Goal: Use online tool/utility: Utilize a website feature to perform a specific function

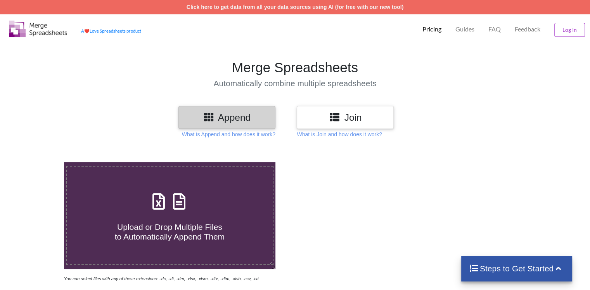
click at [206, 207] on div "Upload or Drop Multiple Files to Automatically Append Them" at bounding box center [170, 215] width 206 height 52
click at [40, 162] on input "Upload or Drop Multiple Files to Automatically Append Them" at bounding box center [40, 162] width 0 height 0
type input "C:\fakepath\9433cd26-832a-47ee-8a0f-3120f3ae5d60 (1).xlsx"
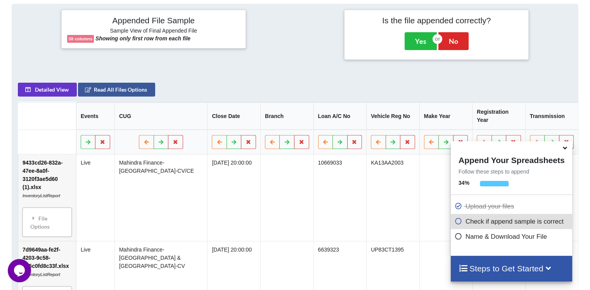
scroll to position [306, 0]
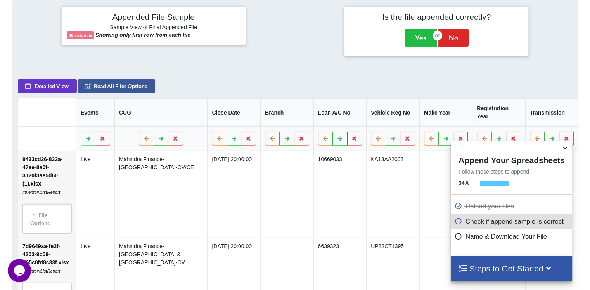
click at [563, 149] on icon at bounding box center [565, 146] width 8 height 7
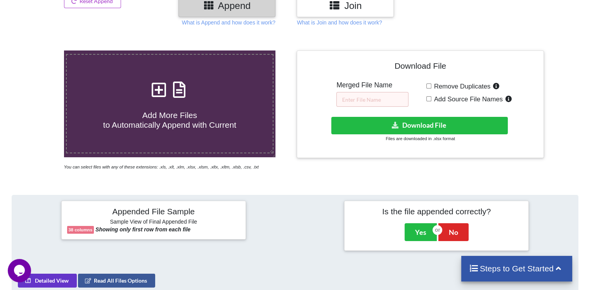
scroll to position [113, 0]
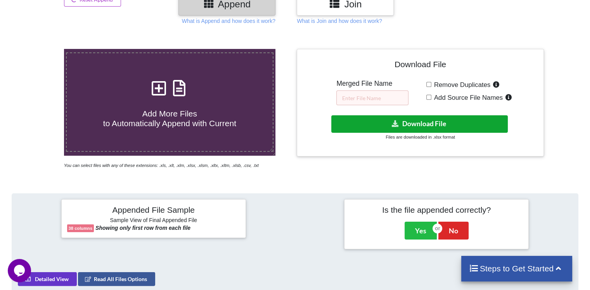
click at [433, 119] on button "Download File" at bounding box center [419, 123] width 176 height 17
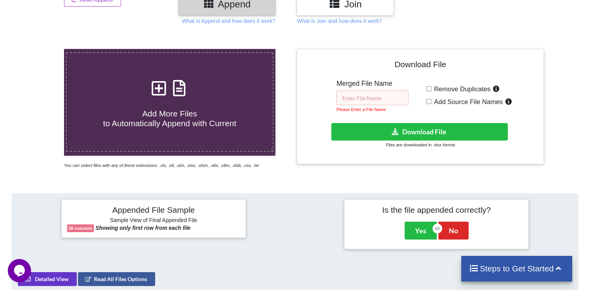
click at [373, 94] on input "text" at bounding box center [372, 97] width 72 height 15
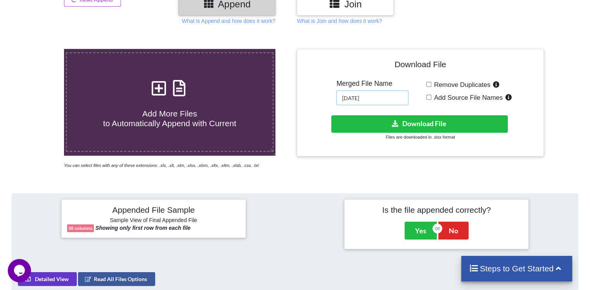
type input "[DATE]"
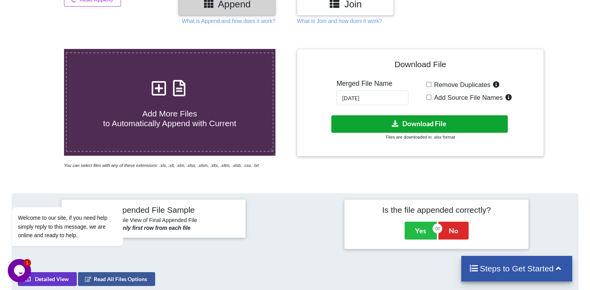
click at [401, 121] on button "Download File" at bounding box center [419, 123] width 176 height 17
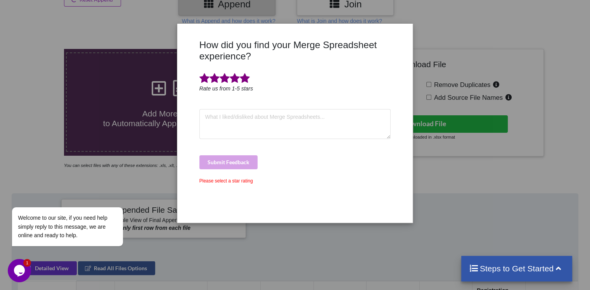
click at [245, 76] on span at bounding box center [245, 78] width 10 height 11
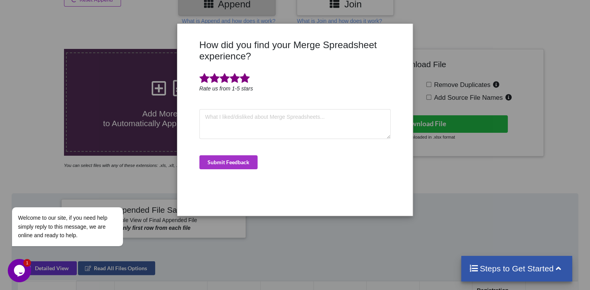
click at [456, 198] on div "How did you find your Merge Spreadsheet experience? Rate us from 1-5 stars Subm…" at bounding box center [295, 145] width 590 height 290
click at [441, 199] on div "How did you find your Merge Spreadsheet experience? Rate us from 1-5 stars Subm…" at bounding box center [295, 145] width 590 height 290
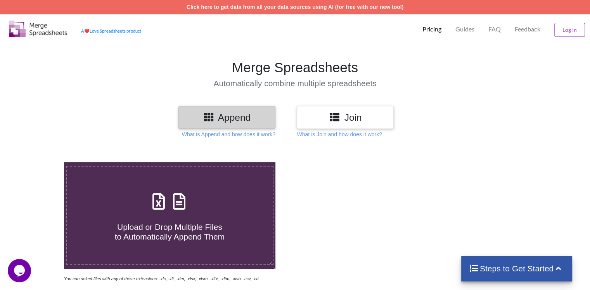
click at [170, 214] on h4 "Upload or Drop Multiple Files to Automatically Append Them" at bounding box center [170, 226] width 206 height 29
click at [40, 162] on input "Upload or Drop Multiple Files to Automatically Append Them" at bounding box center [40, 162] width 0 height 0
type input "C:\fakepath\7d9649aa-fe2f-4203-9c58-b65c0fd8c33f.xlsx"
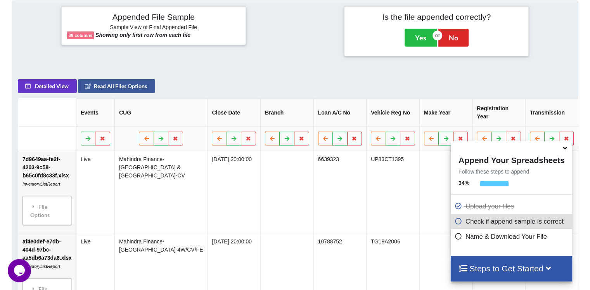
scroll to position [176, 0]
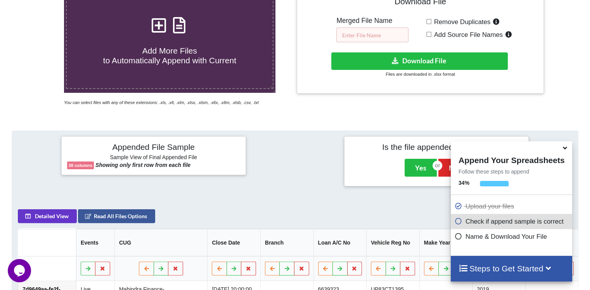
click at [370, 32] on input "text" at bounding box center [372, 35] width 72 height 15
type input "[DATE]"
click at [416, 33] on div "Download File Merged File Name [DATE] Remove Duplicates Add Source File Names D…" at bounding box center [419, 40] width 235 height 96
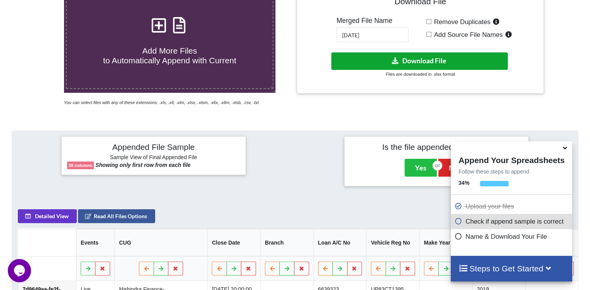
click at [410, 59] on button "Download File" at bounding box center [419, 60] width 176 height 17
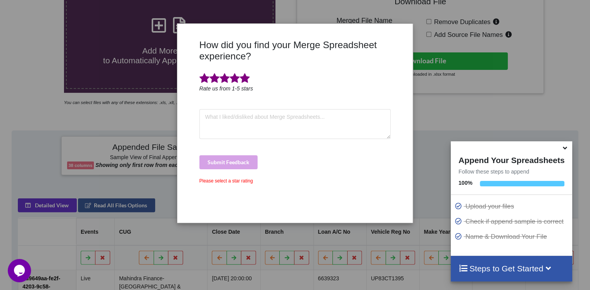
click at [243, 81] on span at bounding box center [245, 78] width 10 height 11
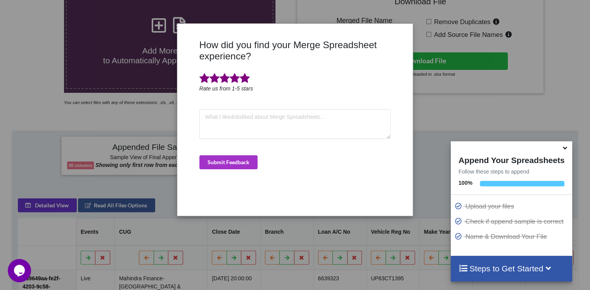
click at [445, 107] on div "How did you find your Merge Spreadsheet experience? Rate us from 1-5 stars Subm…" at bounding box center [295, 145] width 590 height 290
click at [565, 150] on icon at bounding box center [565, 146] width 8 height 7
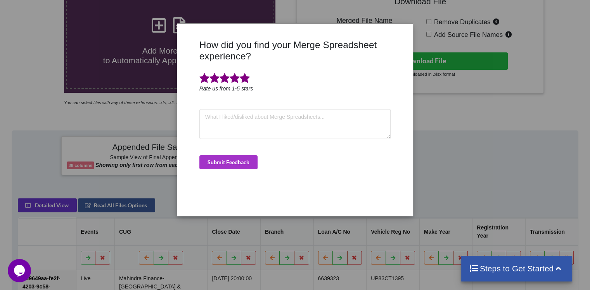
click at [432, 131] on div "How did you find your Merge Spreadsheet experience? Rate us from 1-5 stars Subm…" at bounding box center [295, 145] width 590 height 290
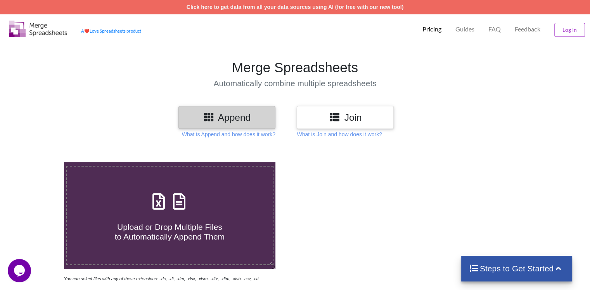
click at [214, 189] on div "Upload or Drop Multiple Files to Automatically Append Them" at bounding box center [170, 215] width 206 height 52
click at [40, 162] on input "Upload or Drop Multiple Files to Automatically Append Them" at bounding box center [40, 162] width 0 height 0
type input "C:\fakepath\13_14_OCT_HDB_TN_eb83a0bfcc.xls"
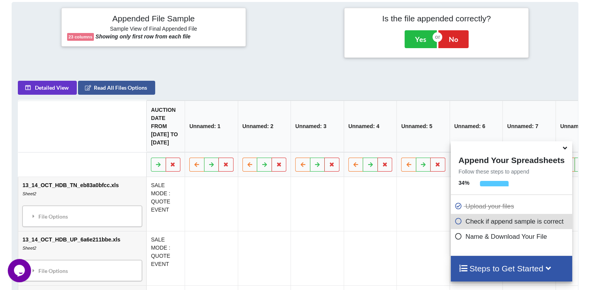
scroll to position [306, 0]
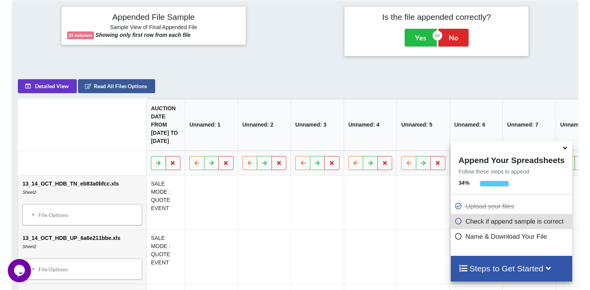
click at [566, 150] on icon at bounding box center [565, 146] width 8 height 7
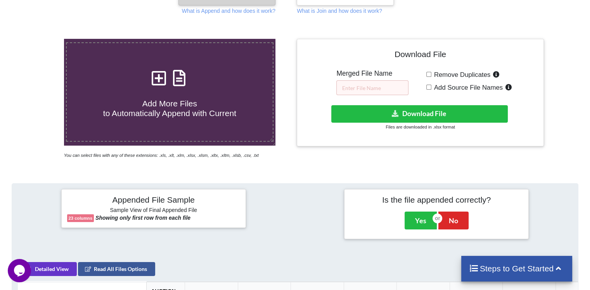
scroll to position [123, 0]
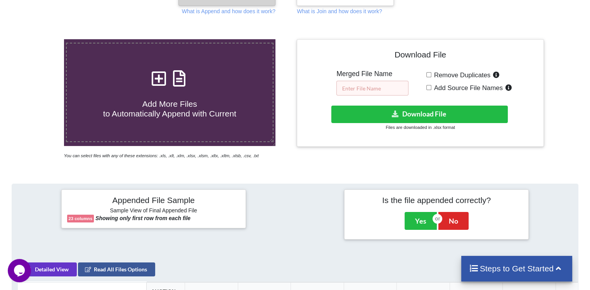
click at [376, 88] on input "text" at bounding box center [372, 88] width 72 height 15
type input "13-oct-2025"
click at [414, 90] on div "Download File Merged File Name 13-oct-2025 Remove Duplicates Add Source File Na…" at bounding box center [419, 93] width 235 height 96
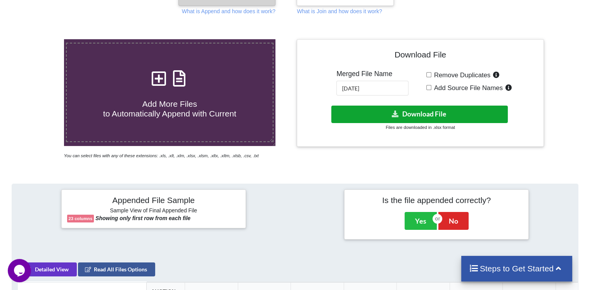
click at [415, 109] on button "Download File" at bounding box center [419, 113] width 176 height 17
